Goal: Browse casually: Explore the website without a specific task or goal

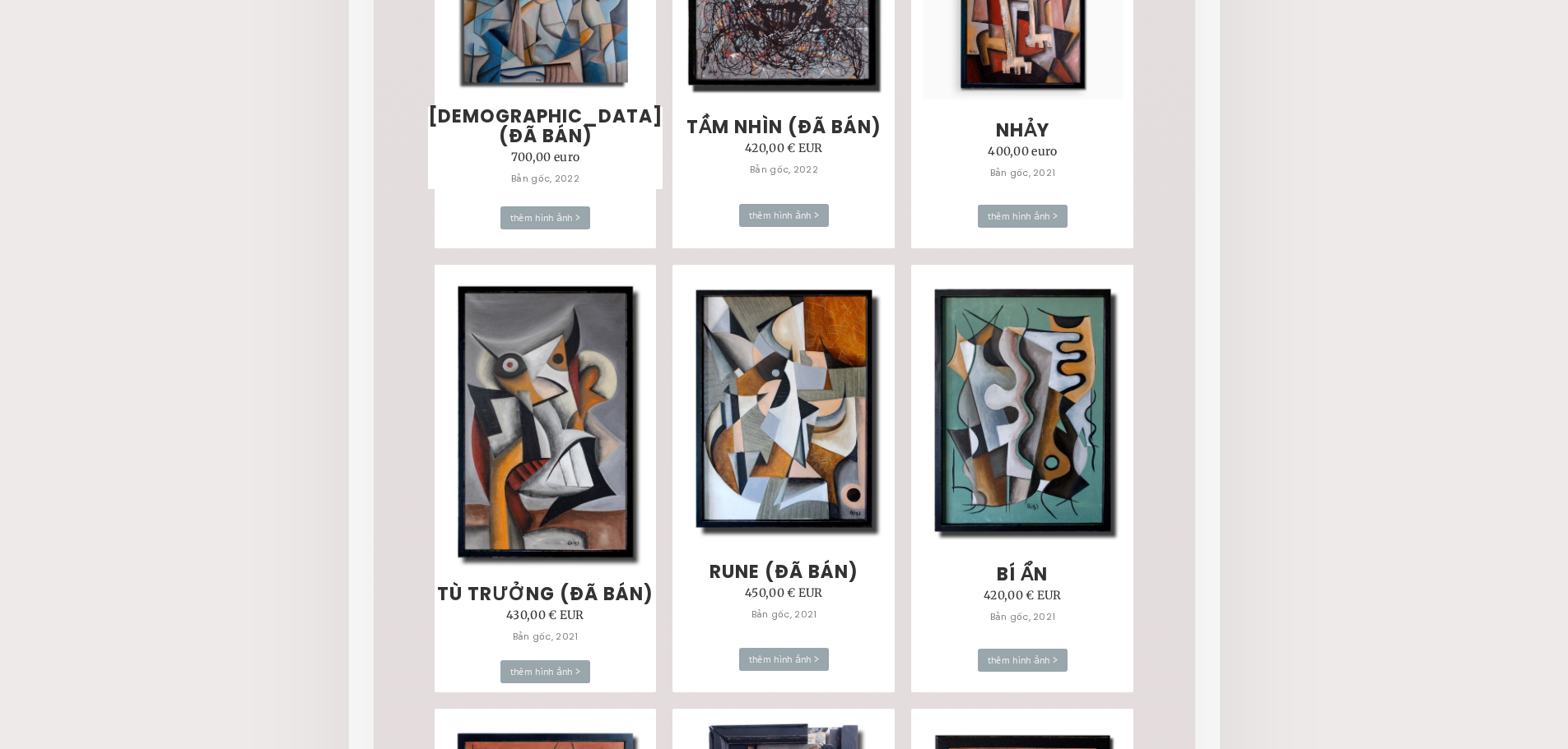
scroll to position [6746, 0]
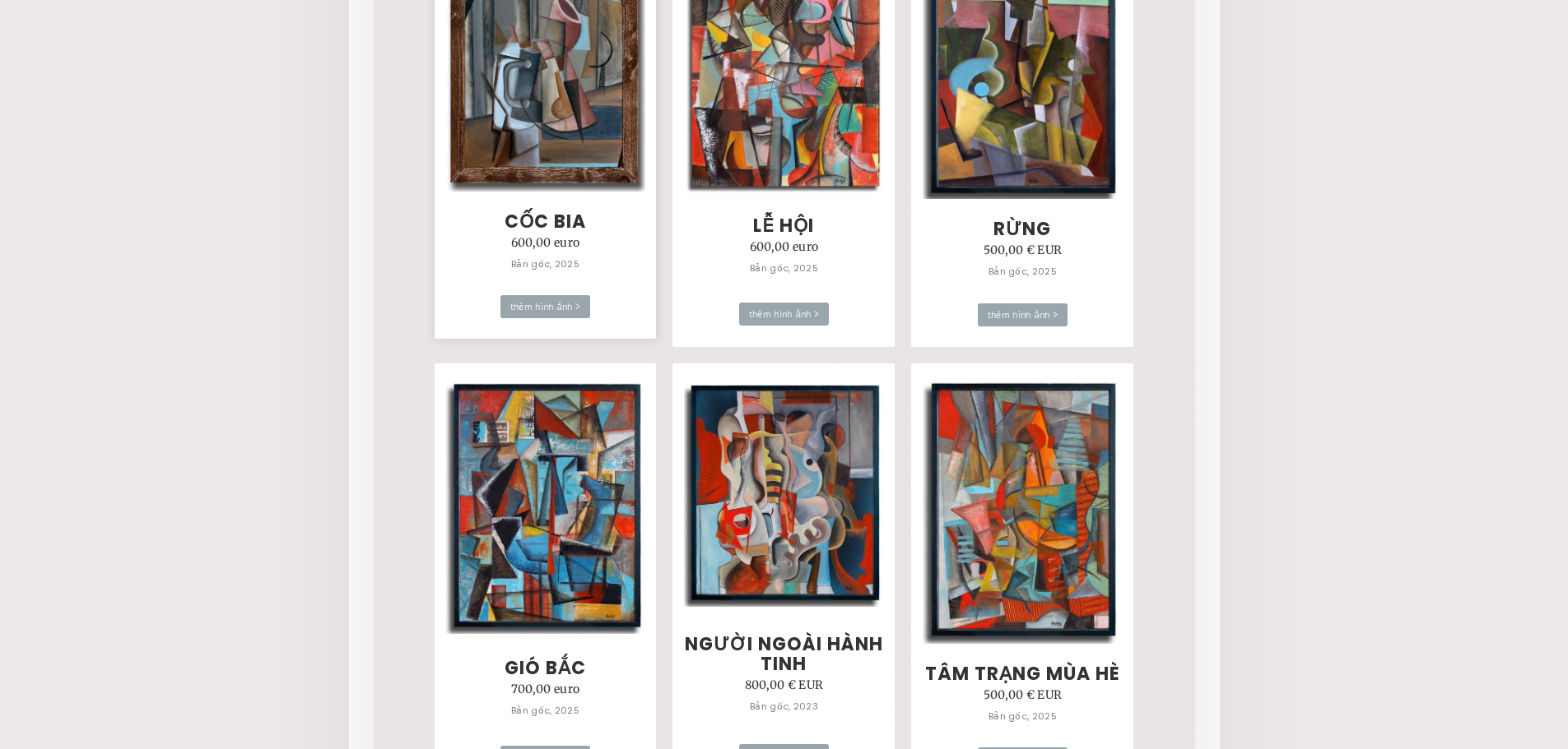
scroll to position [1069, 0]
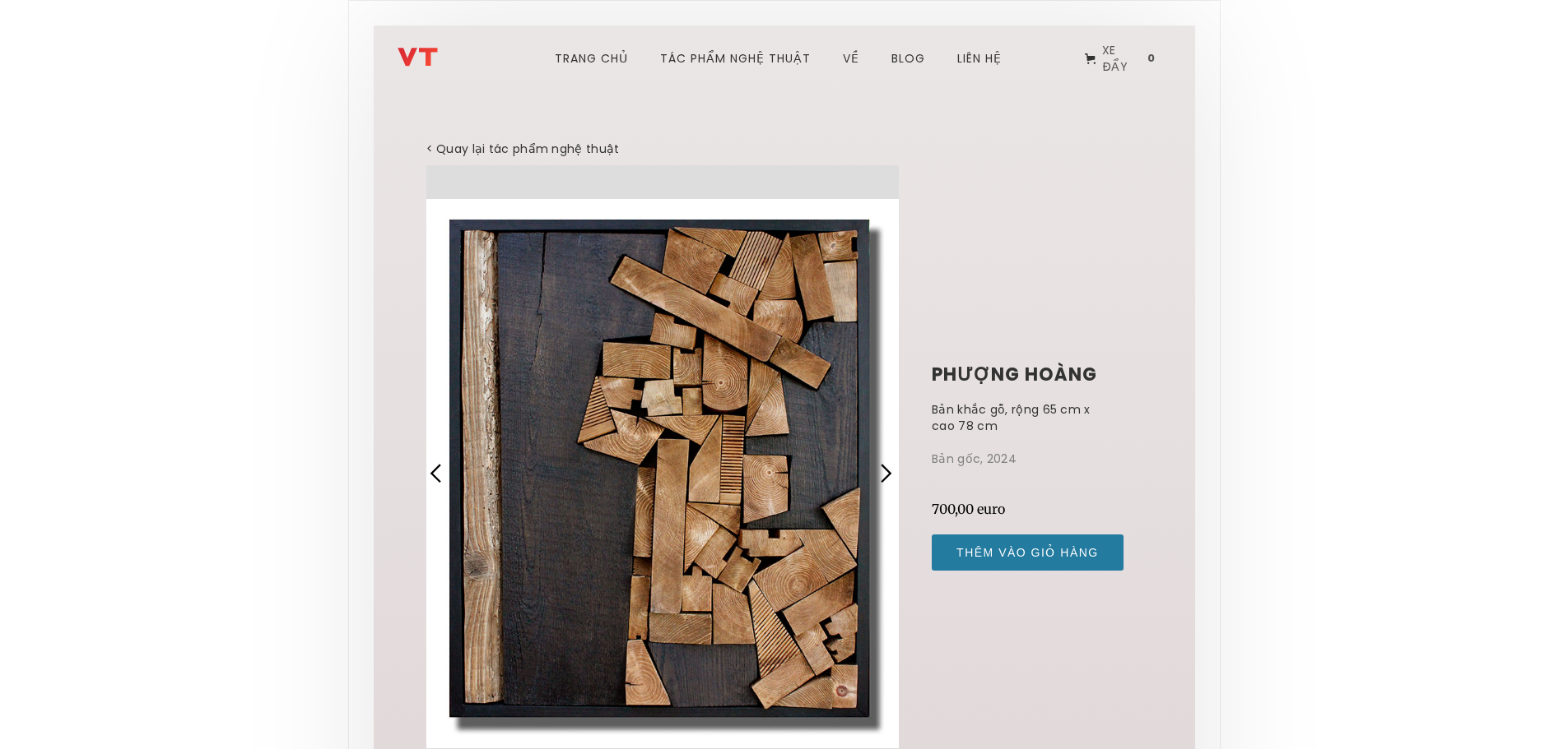
click at [886, 483] on div "slide tiếp theo" at bounding box center [885, 474] width 22 height 22
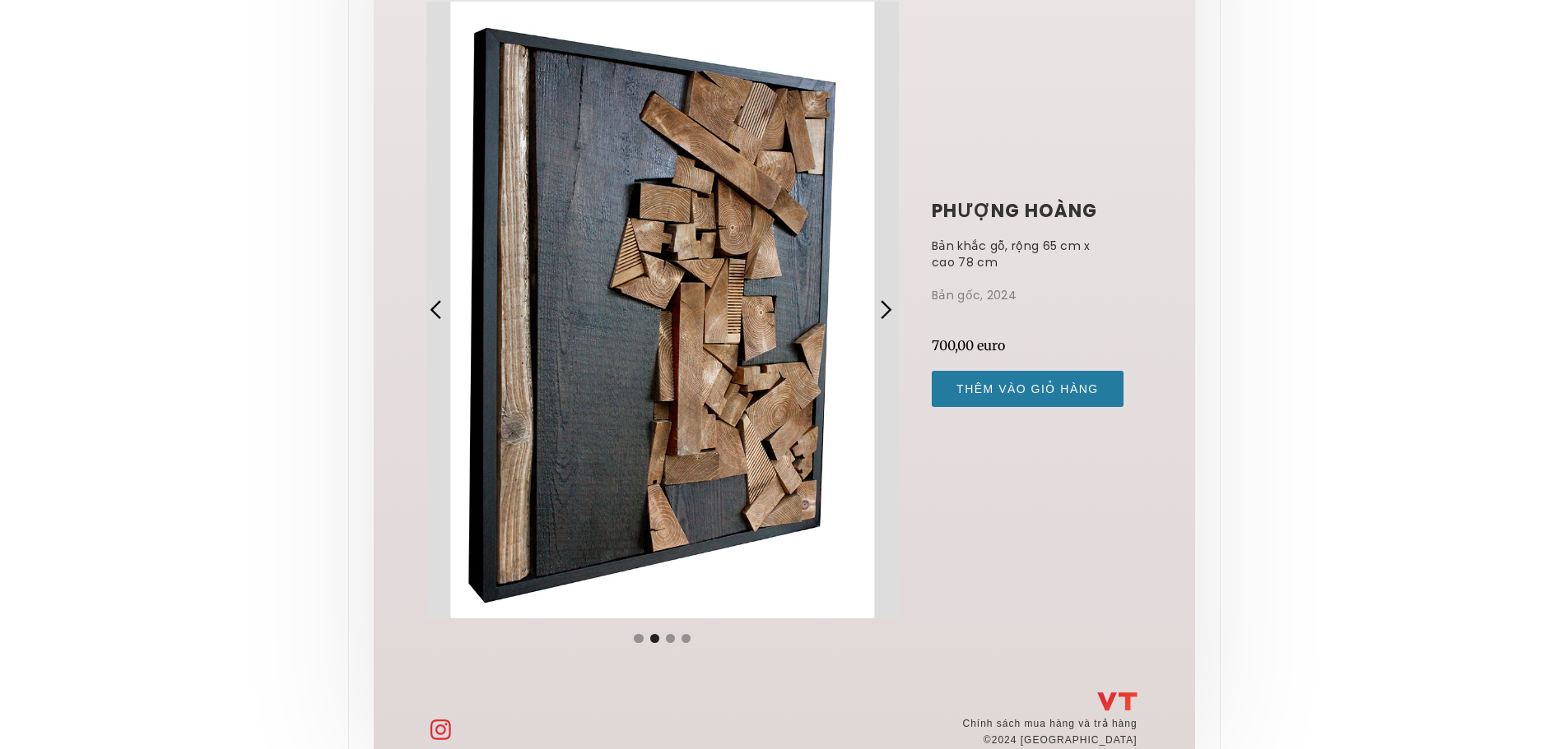
scroll to position [165, 0]
click at [876, 313] on div "slide tiếp theo" at bounding box center [885, 310] width 22 height 22
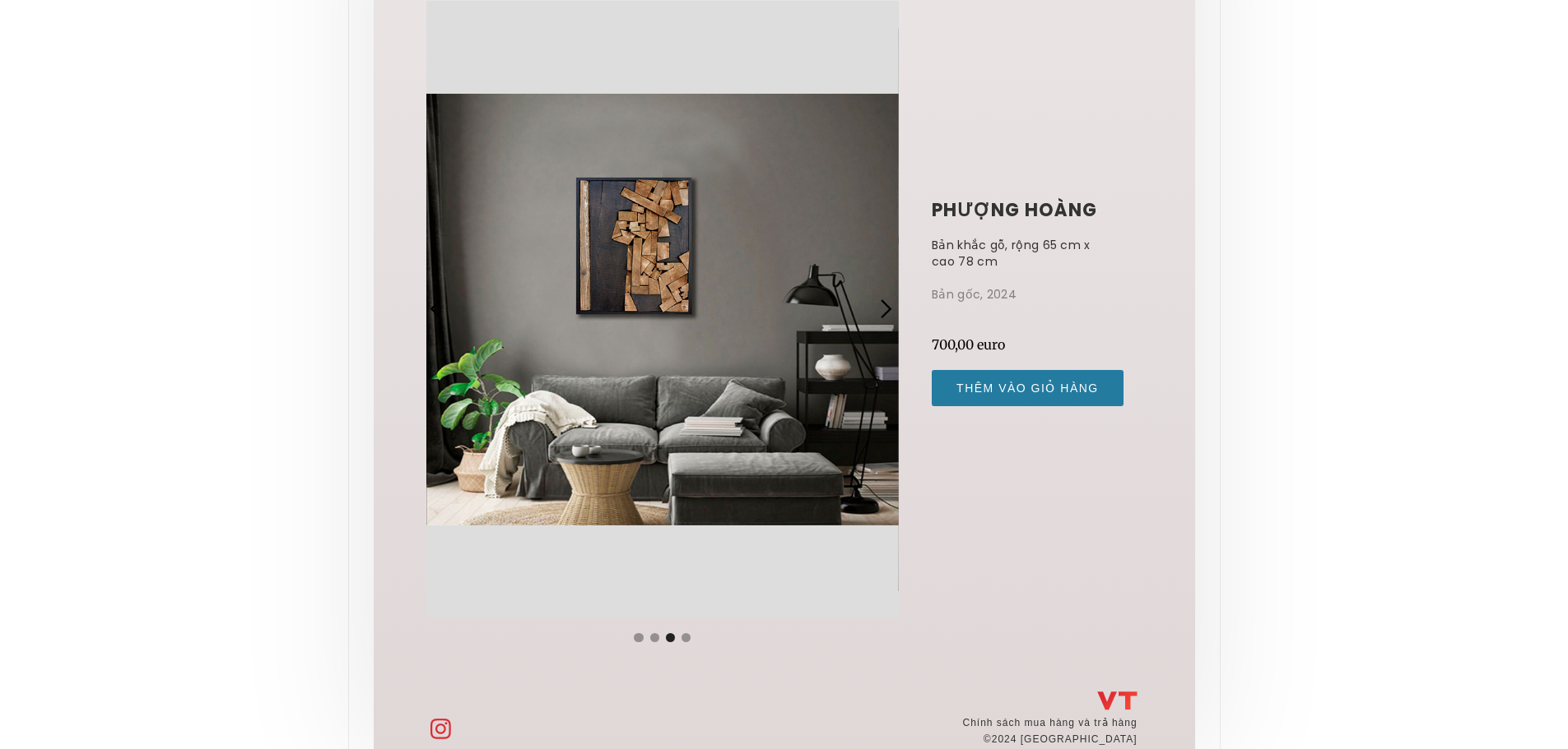
click at [879, 312] on div "slide tiếp theo" at bounding box center [885, 310] width 22 height 22
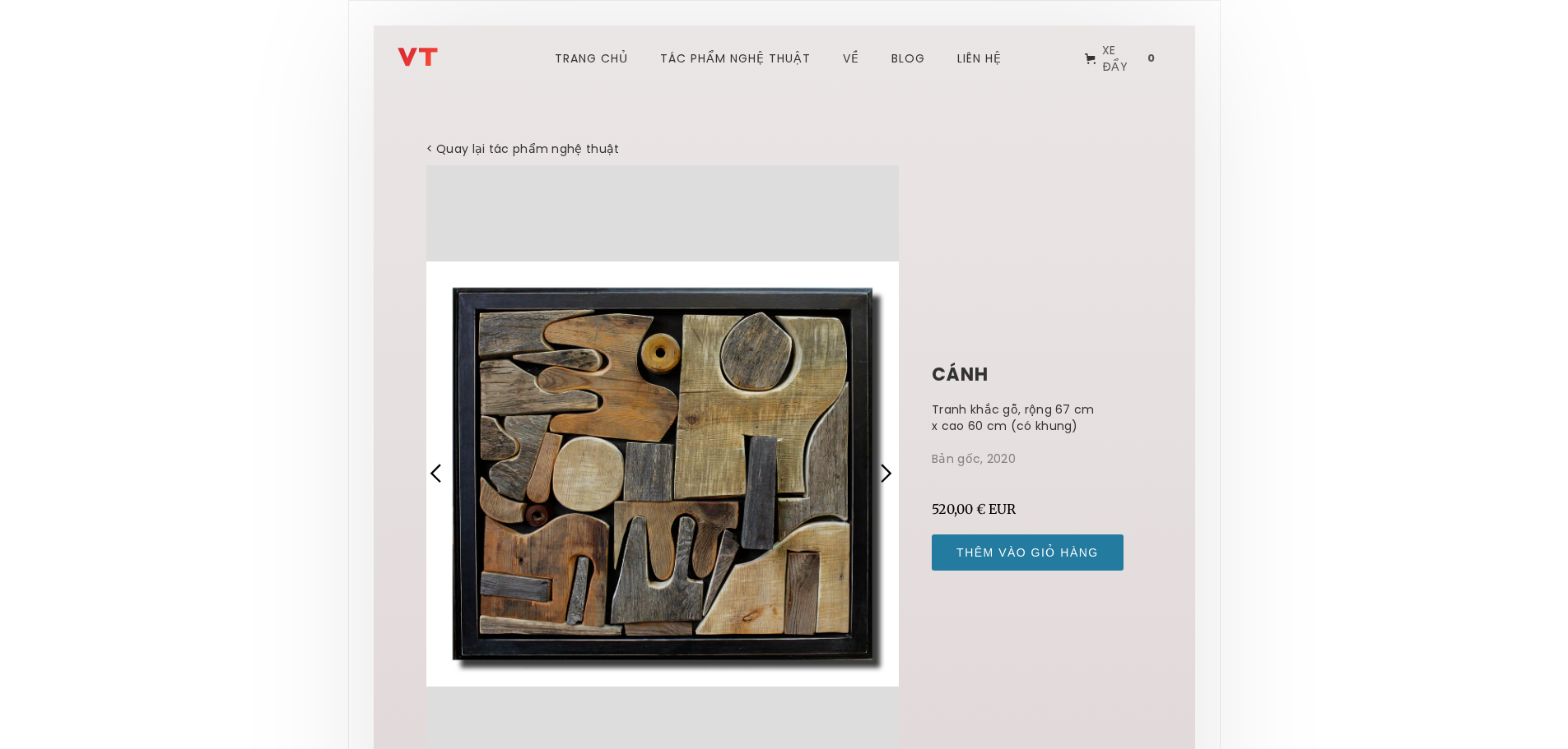
click at [757, 404] on div "1 trong 4" at bounding box center [662, 474] width 473 height 617
click at [890, 471] on div "slide tiếp theo" at bounding box center [885, 474] width 22 height 22
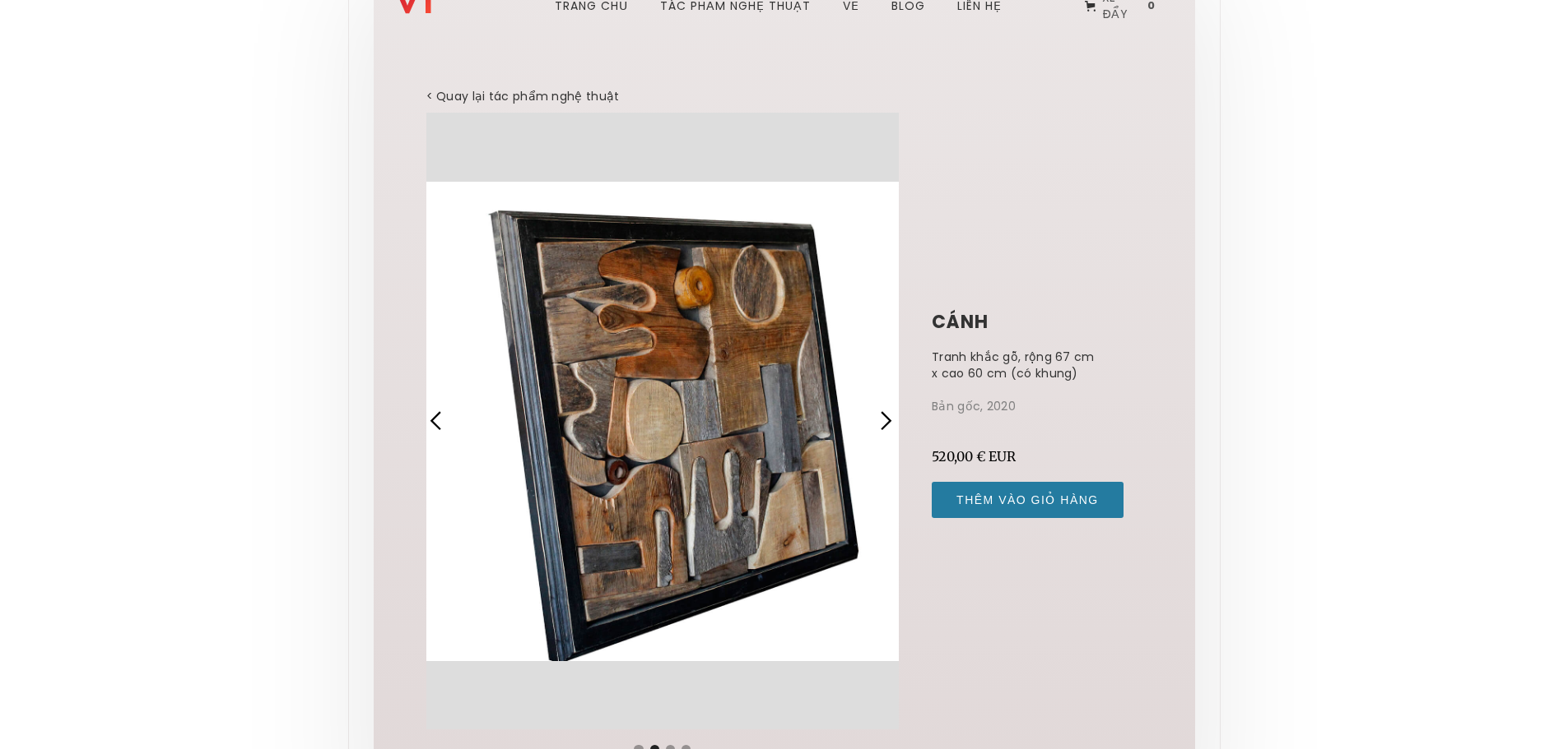
scroll to position [82, 0]
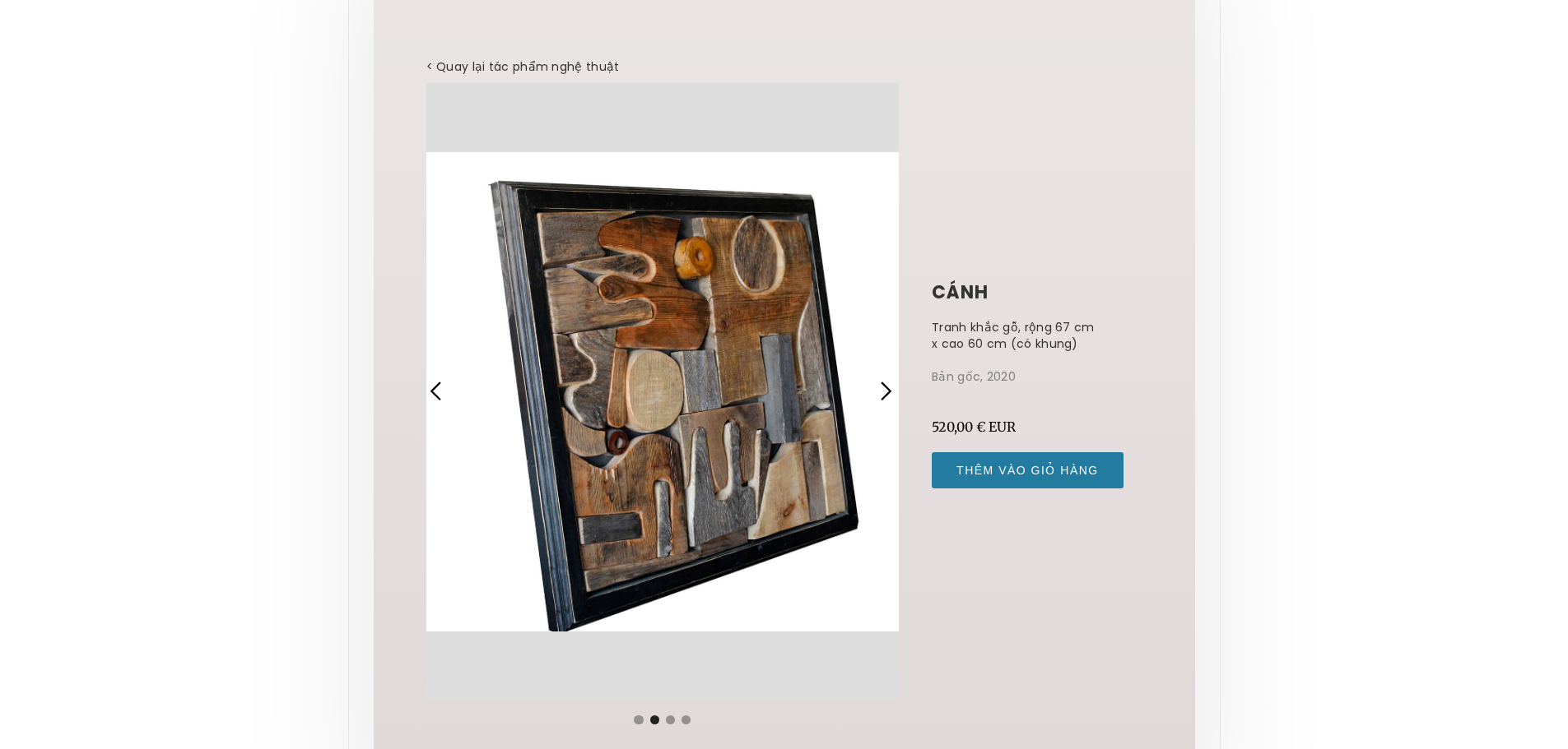
click at [873, 384] on div "slide tiếp theo" at bounding box center [890, 391] width 38 height 617
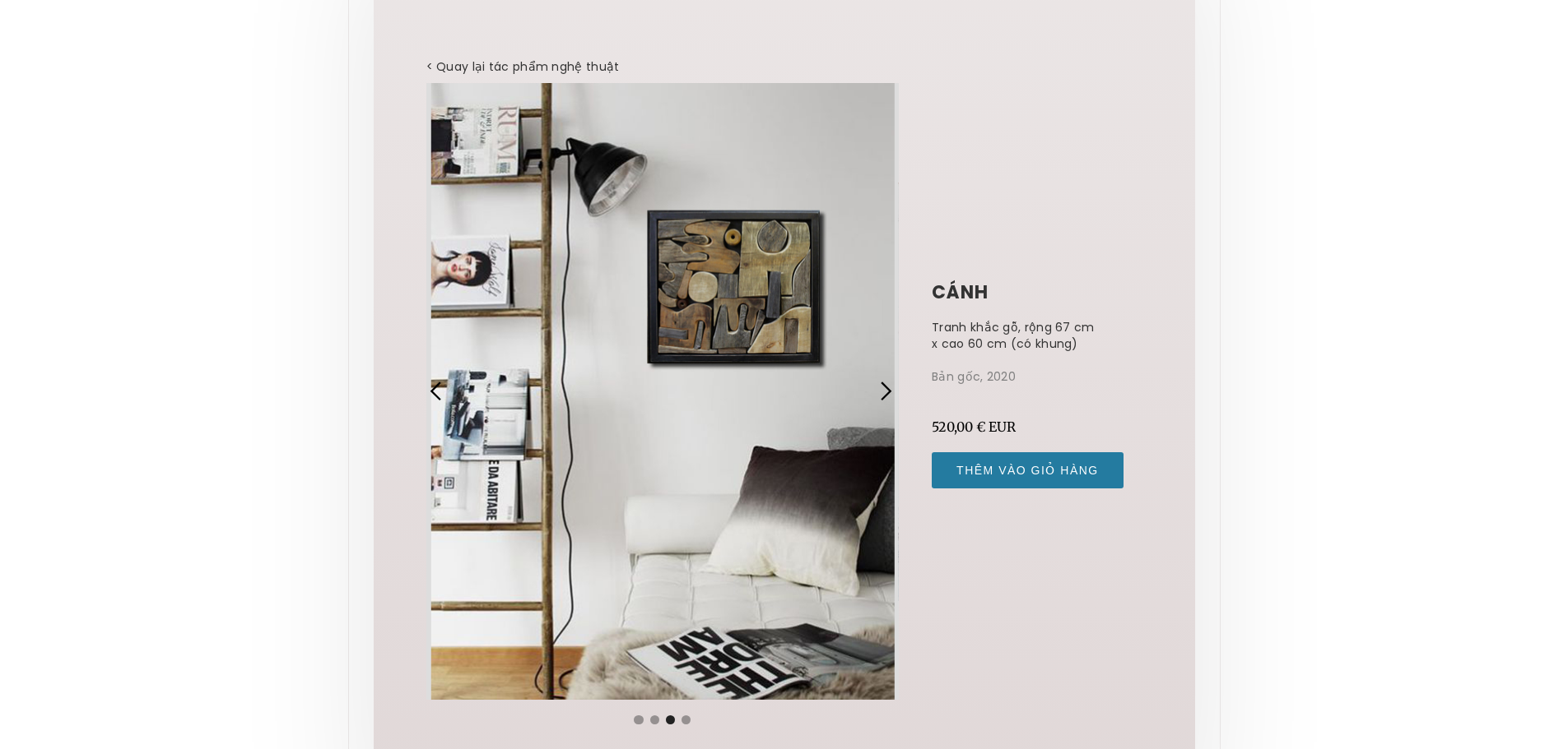
click at [880, 386] on div "slide tiếp theo" at bounding box center [885, 392] width 22 height 22
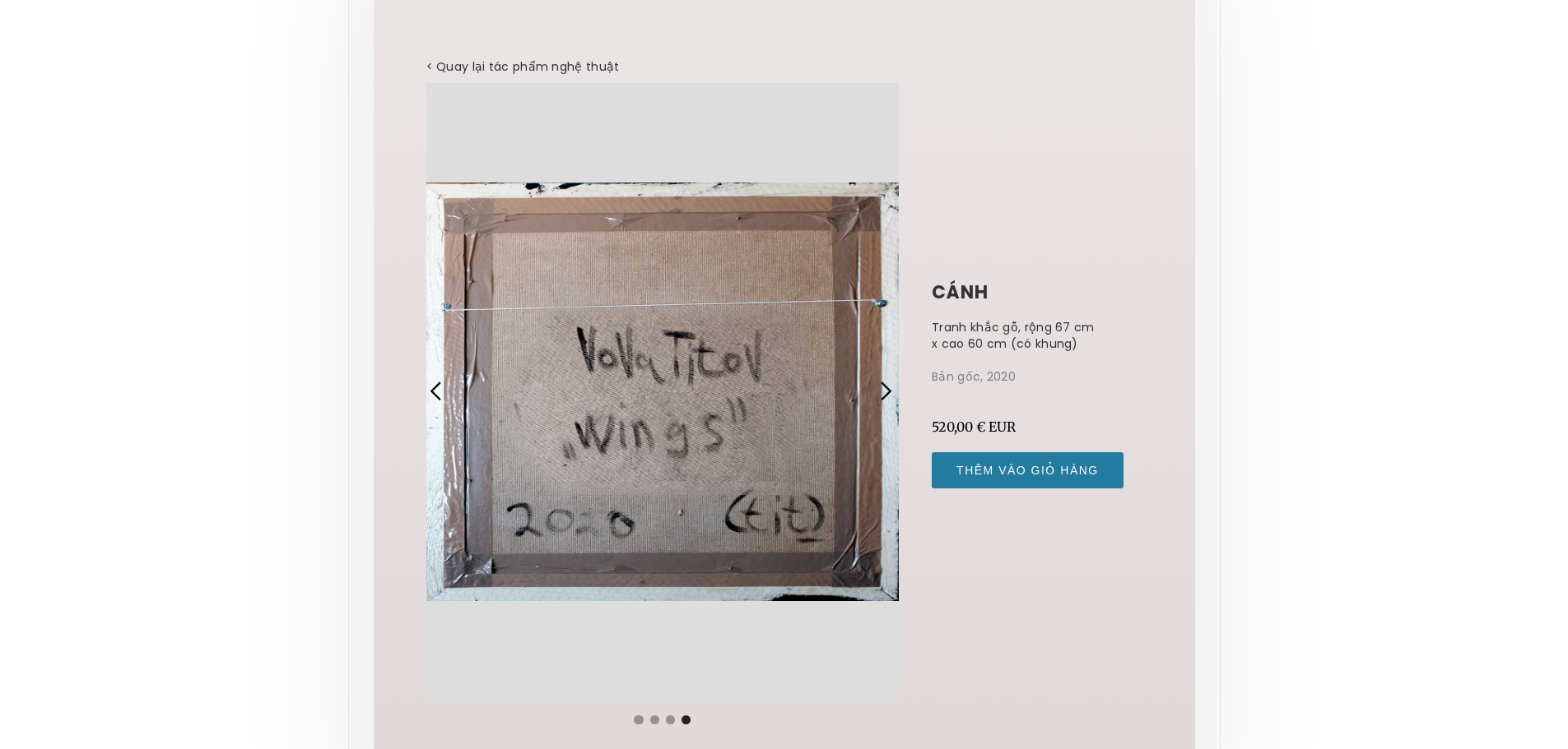
click at [880, 386] on div "slide tiếp theo" at bounding box center [885, 392] width 22 height 22
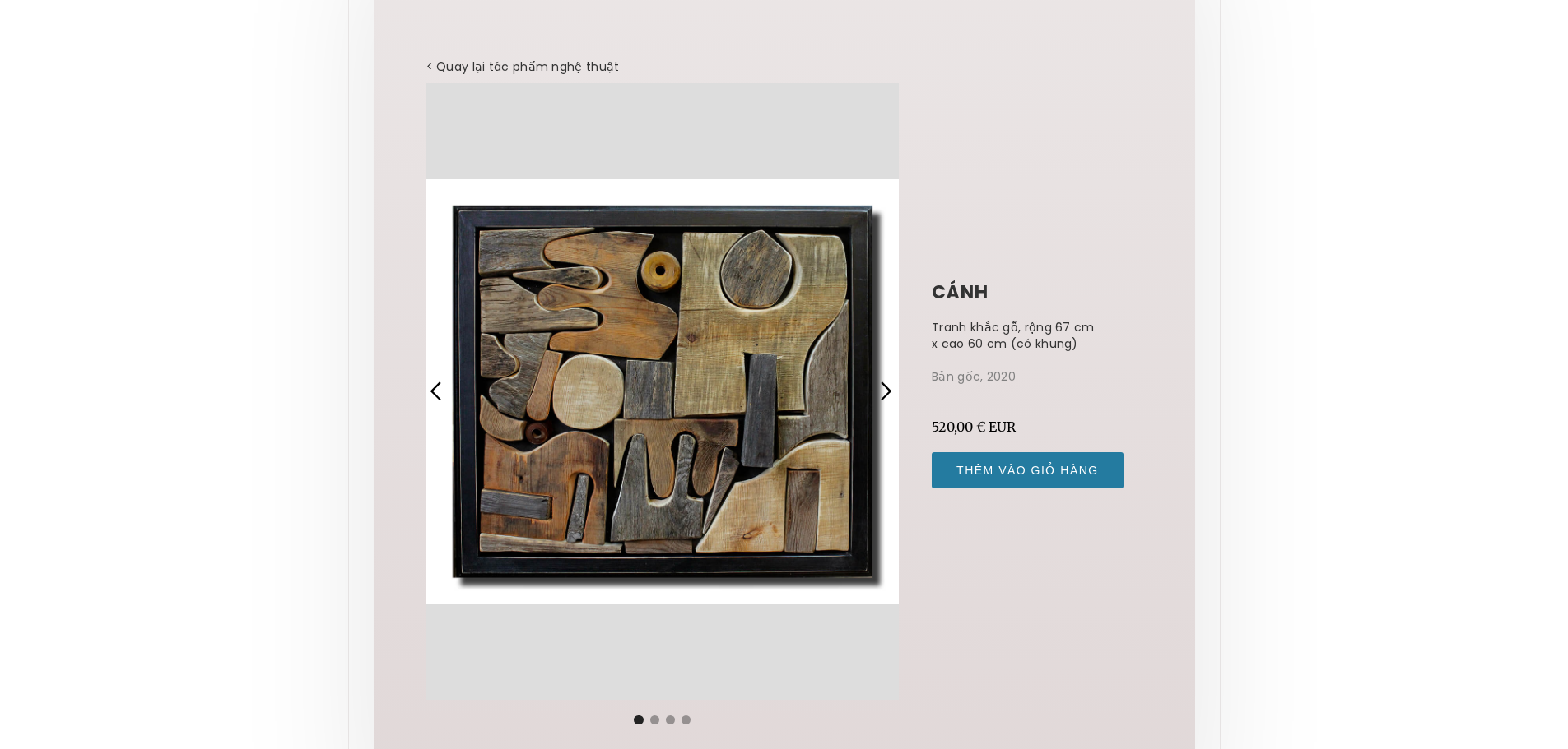
drag, startPoint x: 766, startPoint y: 367, endPoint x: 680, endPoint y: 338, distance: 90.8
drag, startPoint x: 680, startPoint y: 338, endPoint x: 674, endPoint y: 297, distance: 41.4
click at [674, 297] on div "1 trong 4" at bounding box center [662, 391] width 473 height 617
click at [717, 497] on div "1 trong 4" at bounding box center [662, 391] width 473 height 617
click at [893, 393] on div "slide tiếp theo" at bounding box center [885, 392] width 22 height 22
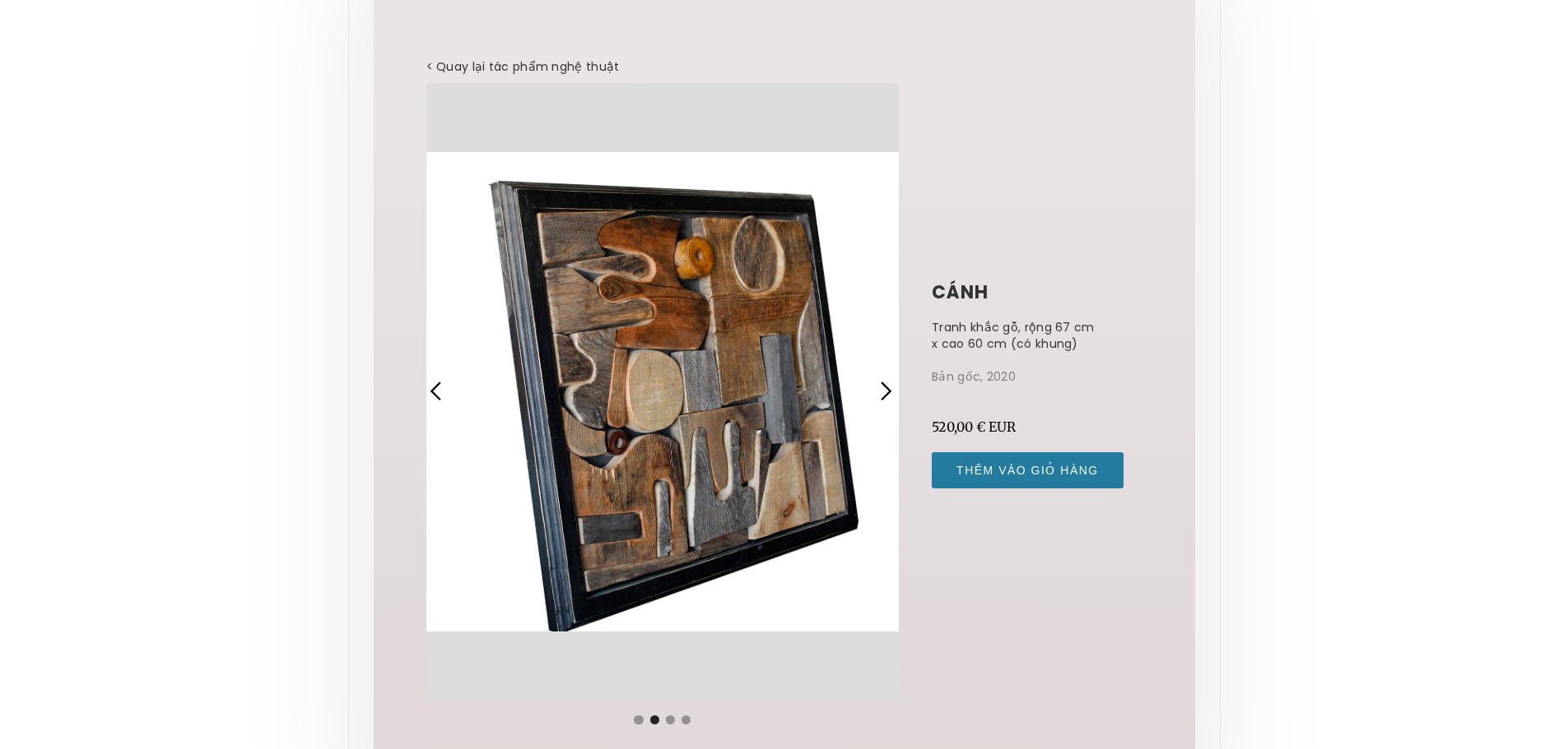
click at [893, 393] on div "slide tiếp theo" at bounding box center [885, 392] width 22 height 22
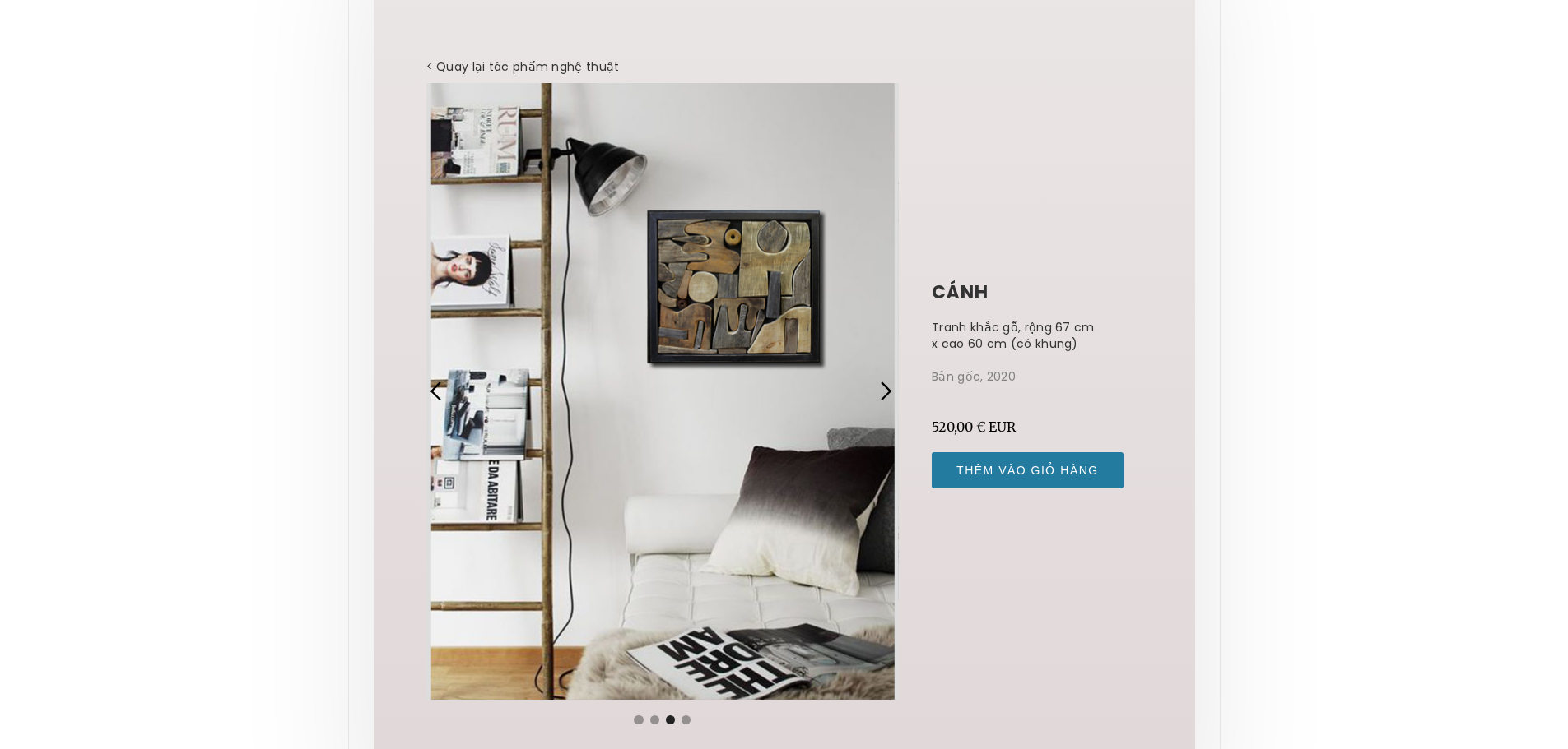
click at [893, 393] on div "slide tiếp theo" at bounding box center [885, 392] width 22 height 22
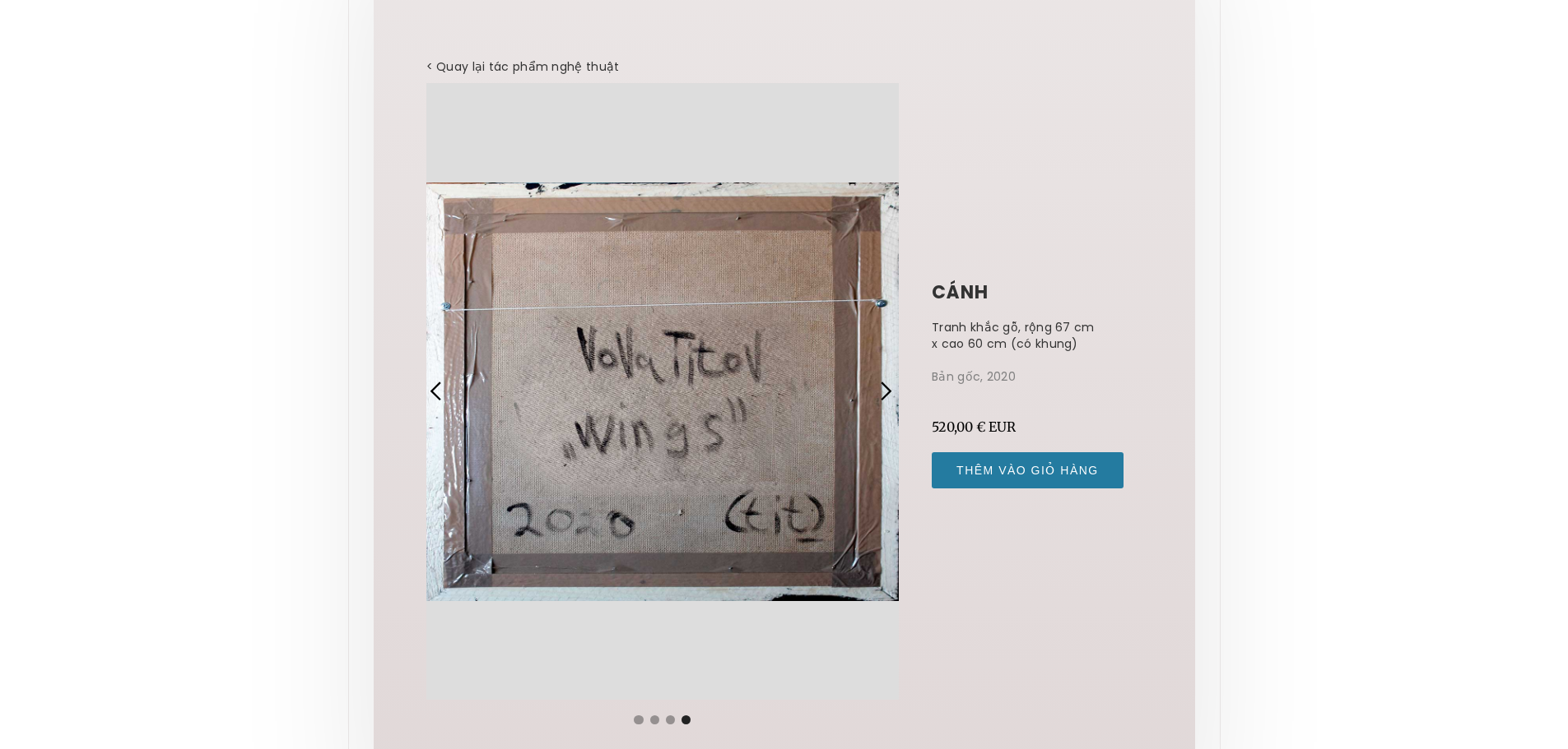
click at [893, 393] on div "slide tiếp theo" at bounding box center [885, 392] width 22 height 22
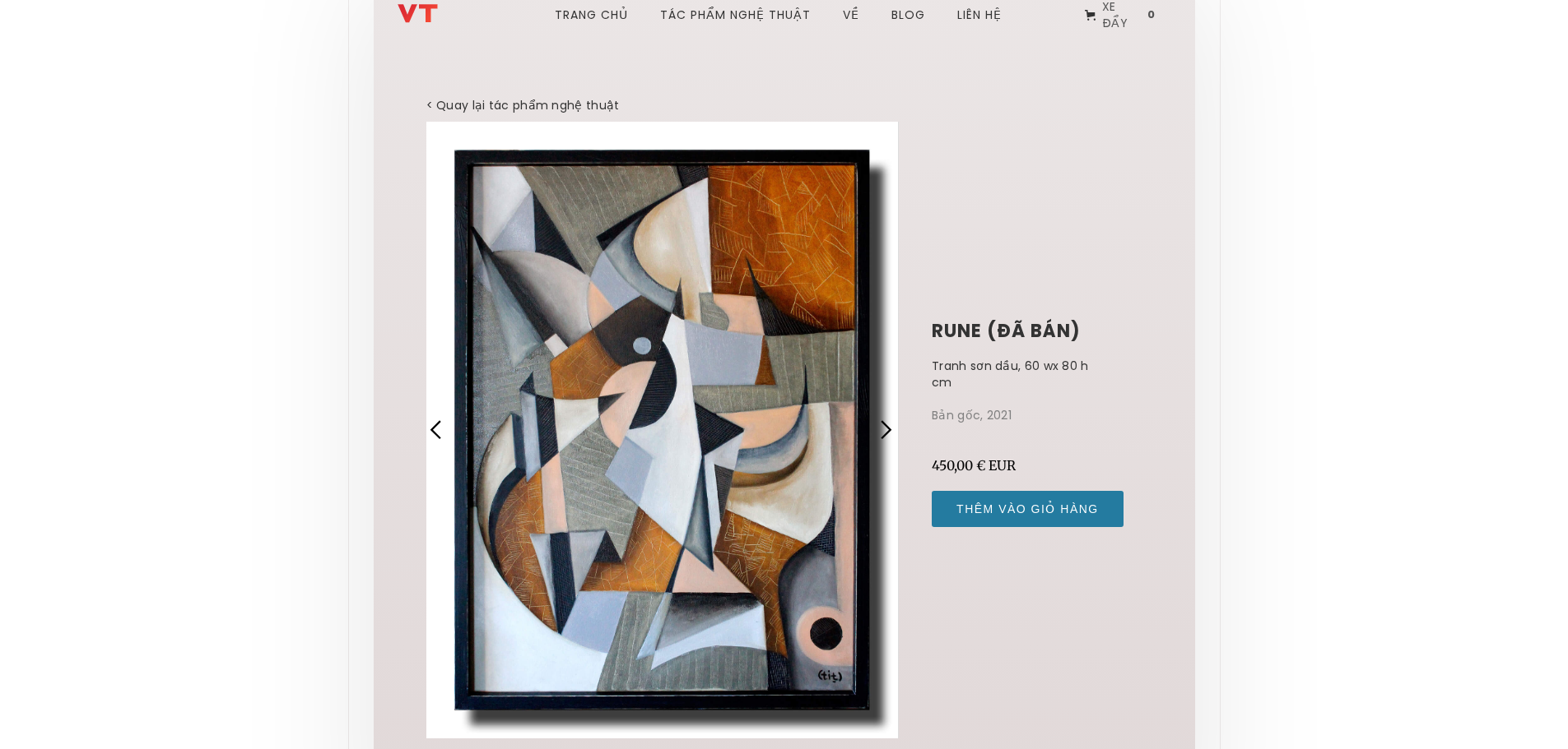
scroll to position [82, 0]
